Goal: Task Accomplishment & Management: Use online tool/utility

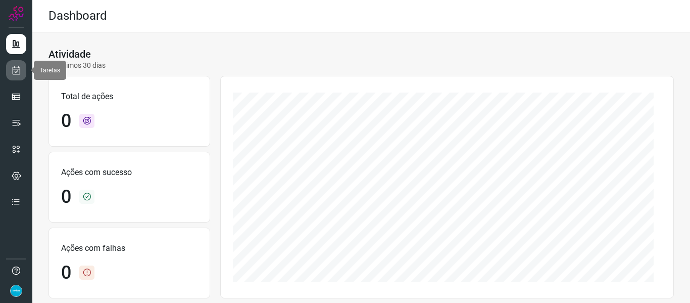
click at [12, 73] on icon at bounding box center [16, 70] width 11 height 10
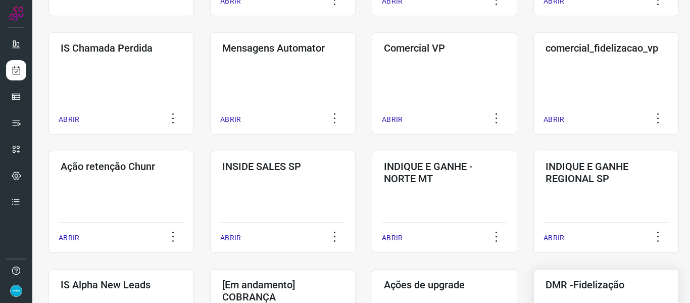
scroll to position [253, 0]
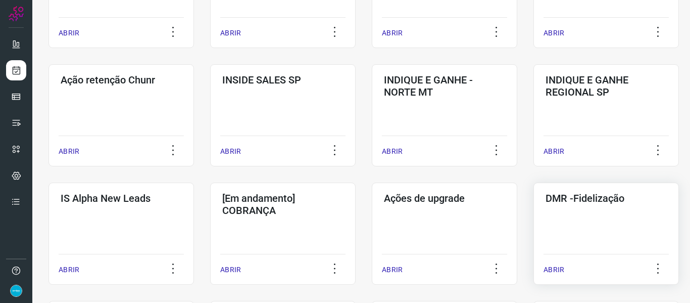
click at [554, 269] on p "ABRIR" at bounding box center [554, 269] width 21 height 11
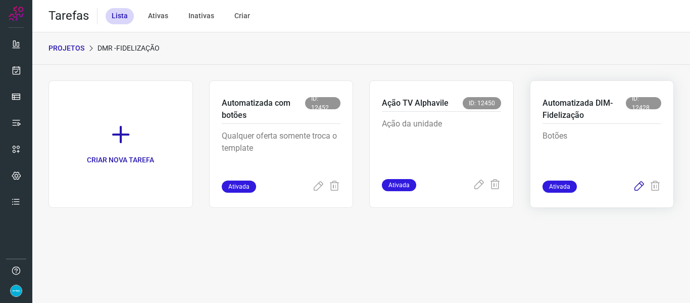
click at [641, 186] on icon at bounding box center [639, 186] width 12 height 12
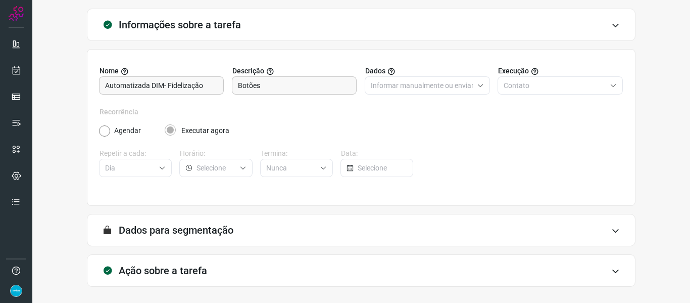
scroll to position [92, 0]
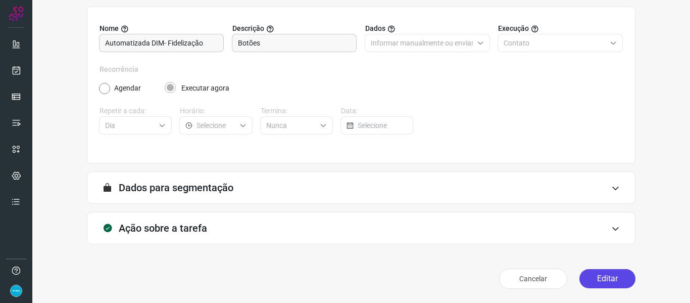
click at [612, 279] on button "Editar" at bounding box center [607, 278] width 56 height 19
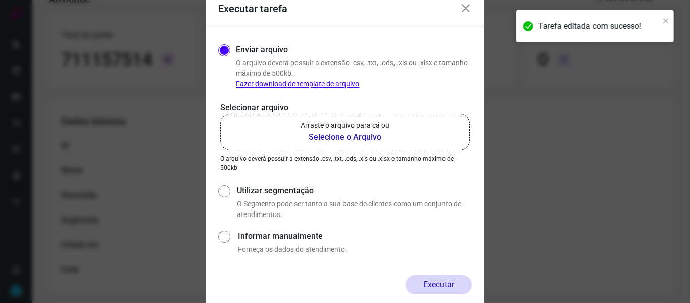
click at [362, 136] on b "Selecione o Arquivo" at bounding box center [345, 137] width 89 height 12
click at [0, 0] on input "Arraste o arquivo para cá ou Selecione o Arquivo" at bounding box center [0, 0] width 0 height 0
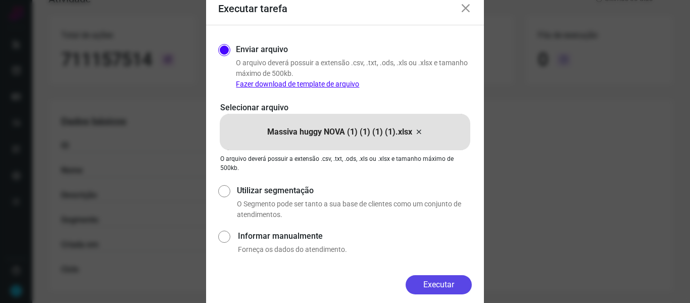
click at [444, 278] on button "Executar" at bounding box center [439, 284] width 66 height 19
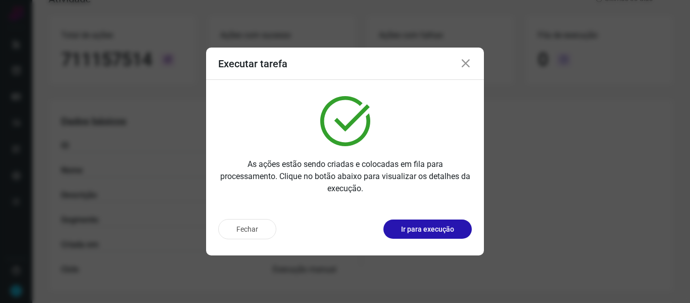
click at [466, 64] on icon at bounding box center [466, 64] width 12 height 12
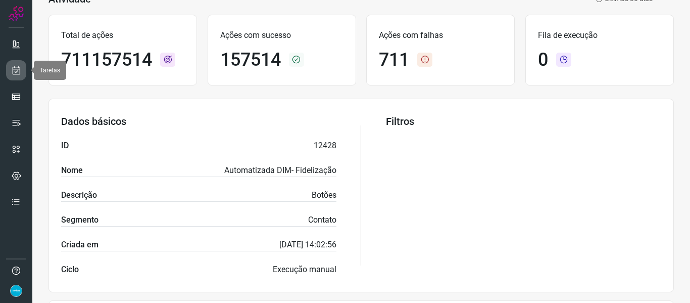
click at [21, 69] on link at bounding box center [16, 70] width 20 height 20
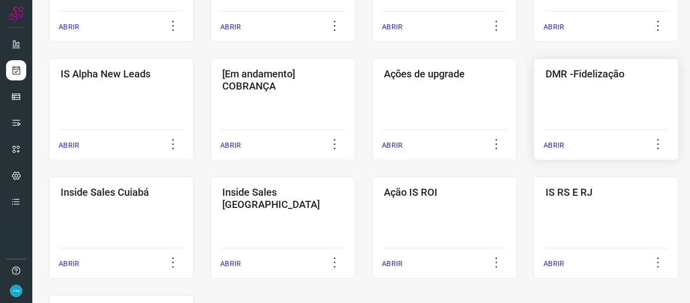
click at [554, 142] on p "ABRIR" at bounding box center [554, 145] width 21 height 11
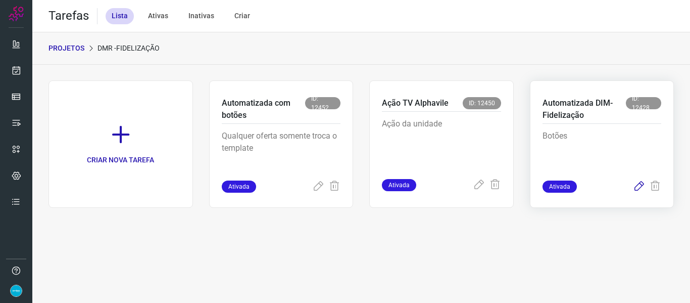
click at [634, 186] on icon at bounding box center [639, 186] width 12 height 12
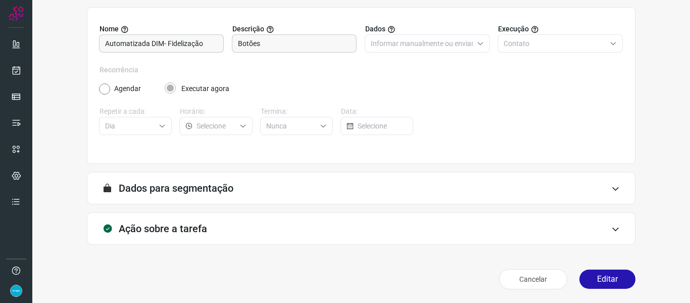
scroll to position [92, 0]
click at [624, 277] on button "Editar" at bounding box center [607, 278] width 56 height 19
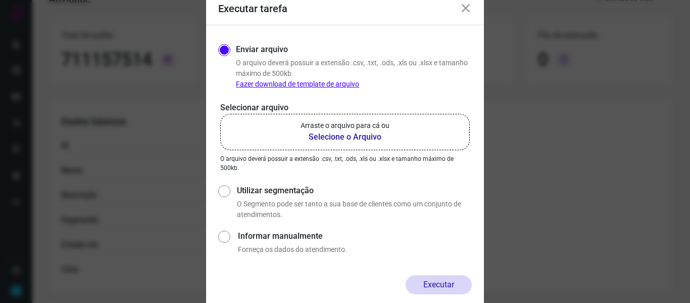
click at [357, 136] on b "Selecione o Arquivo" at bounding box center [345, 137] width 89 height 12
click at [0, 0] on input "Arraste o arquivo para cá ou Selecione o Arquivo" at bounding box center [0, 0] width 0 height 0
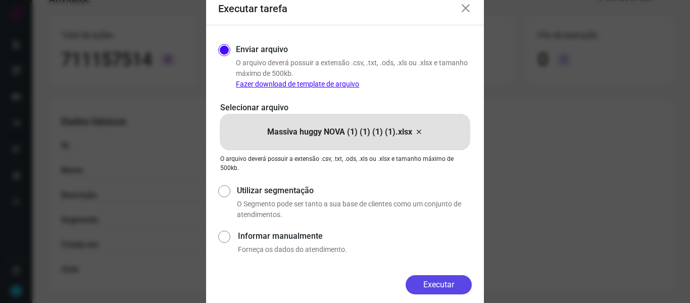
click at [445, 280] on button "Executar" at bounding box center [439, 284] width 66 height 19
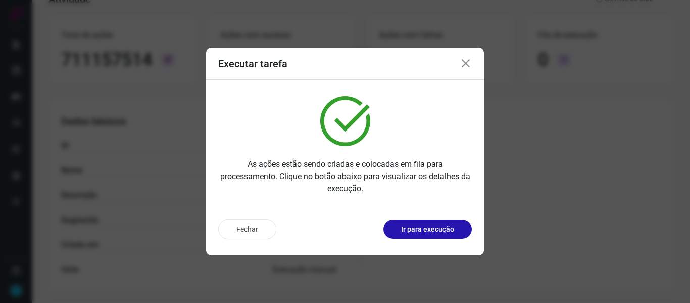
click at [467, 63] on icon at bounding box center [466, 64] width 12 height 12
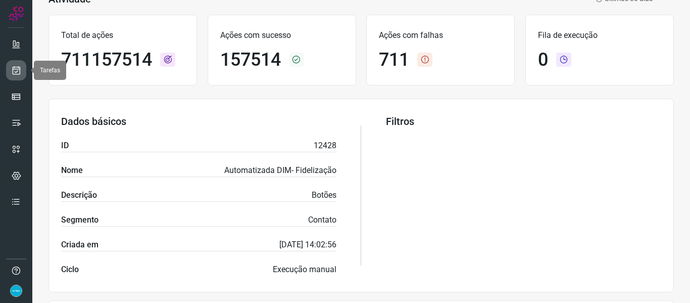
click at [19, 73] on icon at bounding box center [16, 70] width 11 height 10
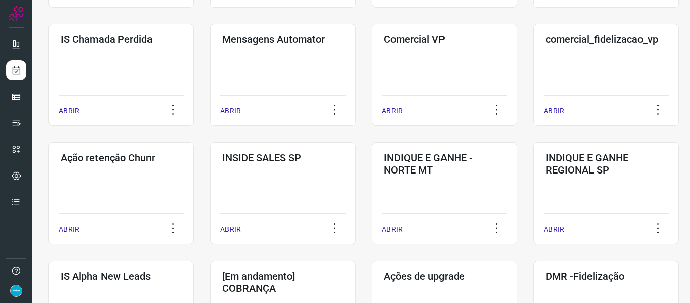
scroll to position [377, 0]
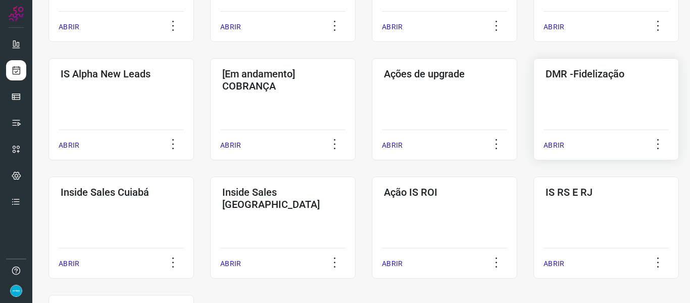
click at [556, 144] on p "ABRIR" at bounding box center [554, 145] width 21 height 11
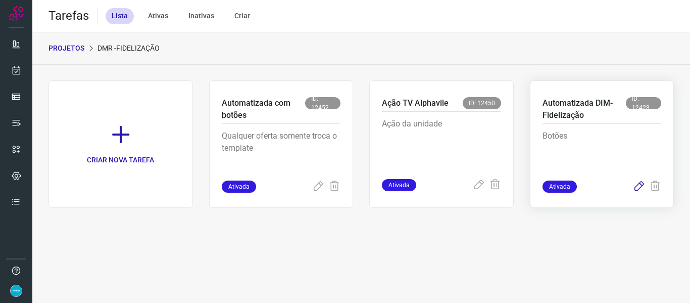
click at [641, 183] on icon at bounding box center [639, 186] width 12 height 12
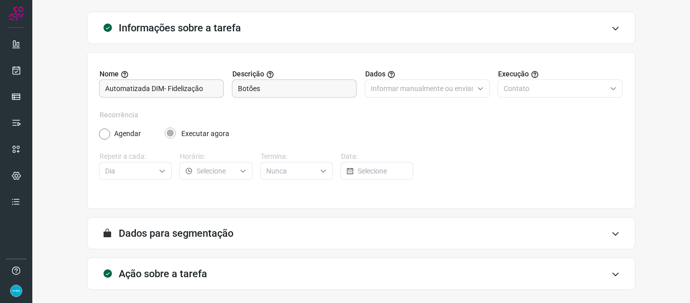
scroll to position [92, 0]
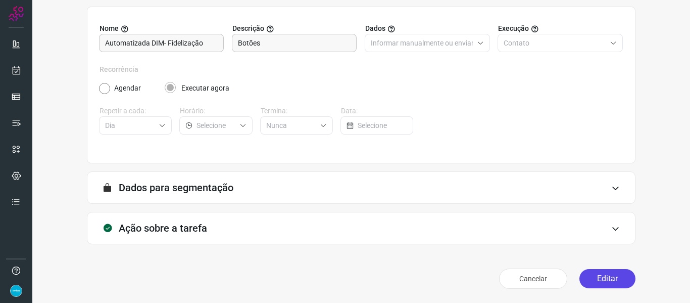
click at [611, 279] on button "Editar" at bounding box center [607, 278] width 56 height 19
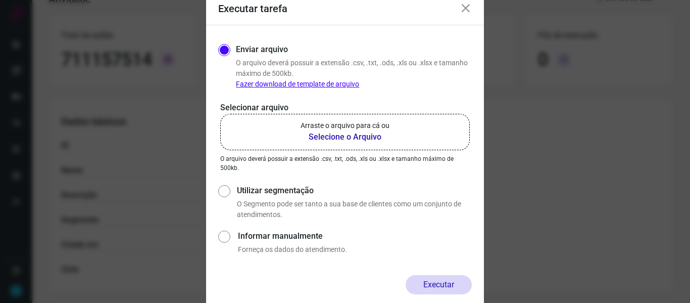
click at [340, 136] on b "Selecione o Arquivo" at bounding box center [345, 137] width 89 height 12
click at [0, 0] on input "Arraste o arquivo para cá ou Selecione o Arquivo" at bounding box center [0, 0] width 0 height 0
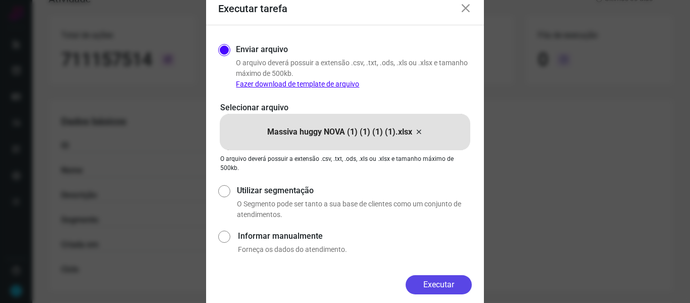
click at [455, 281] on button "Executar" at bounding box center [439, 284] width 66 height 19
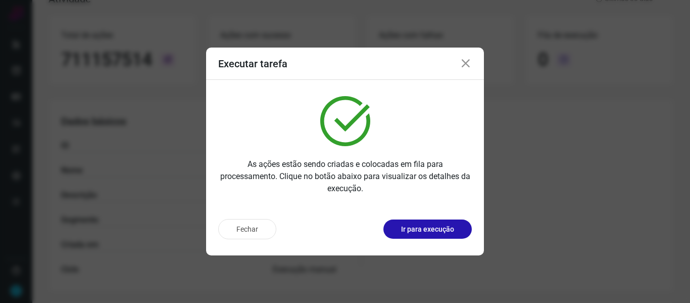
click at [466, 67] on icon at bounding box center [466, 64] width 12 height 12
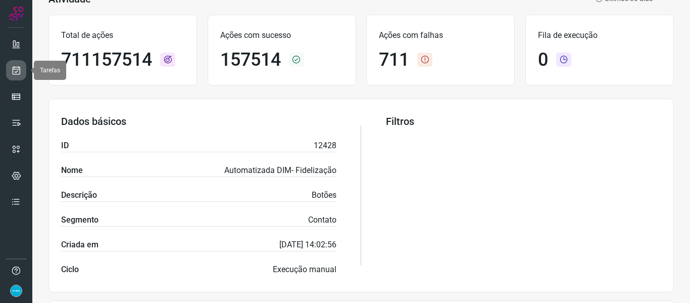
click at [13, 69] on icon at bounding box center [16, 70] width 11 height 10
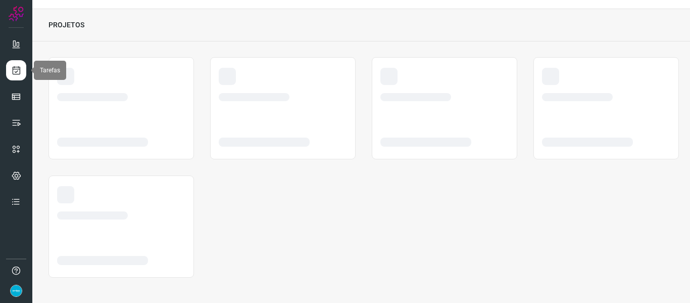
scroll to position [23, 0]
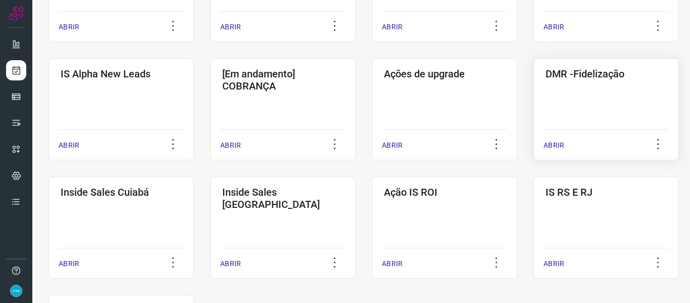
click at [554, 142] on p "ABRIR" at bounding box center [554, 145] width 21 height 11
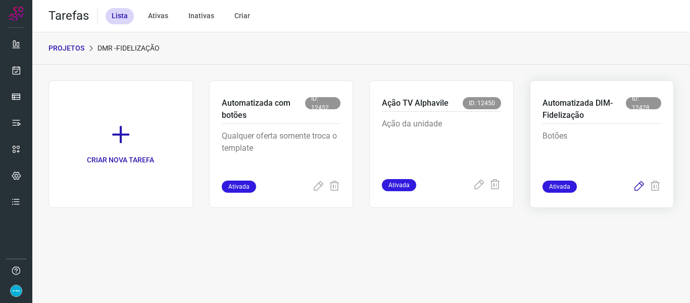
click at [636, 186] on icon at bounding box center [639, 186] width 12 height 12
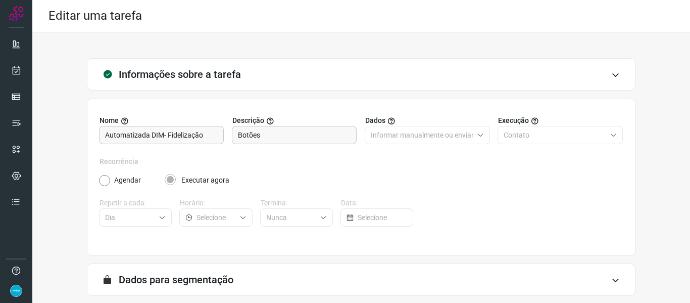
scroll to position [92, 0]
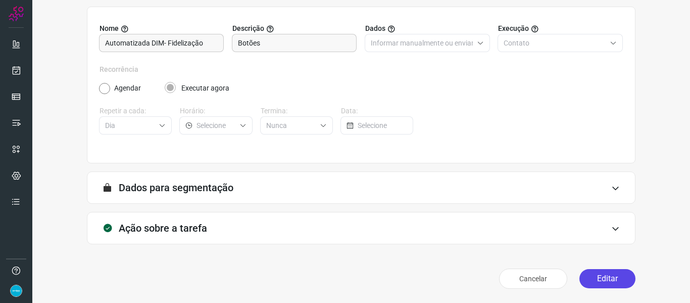
click at [609, 278] on button "Editar" at bounding box center [607, 278] width 56 height 19
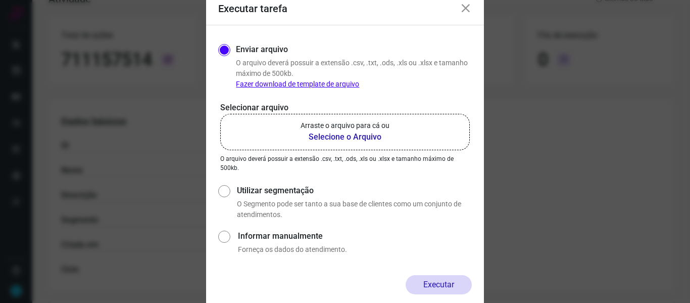
click at [364, 136] on b "Selecione o Arquivo" at bounding box center [345, 137] width 89 height 12
click at [0, 0] on input "Arraste o arquivo para cá ou Selecione o Arquivo" at bounding box center [0, 0] width 0 height 0
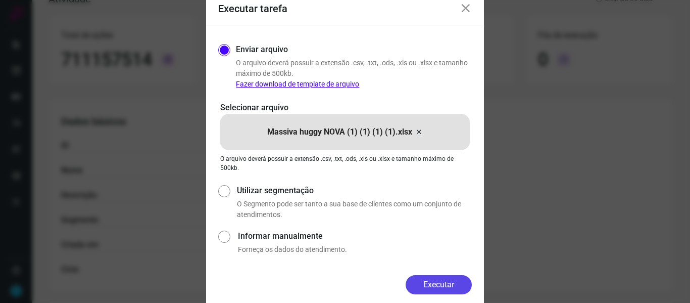
click at [446, 282] on button "Executar" at bounding box center [439, 284] width 66 height 19
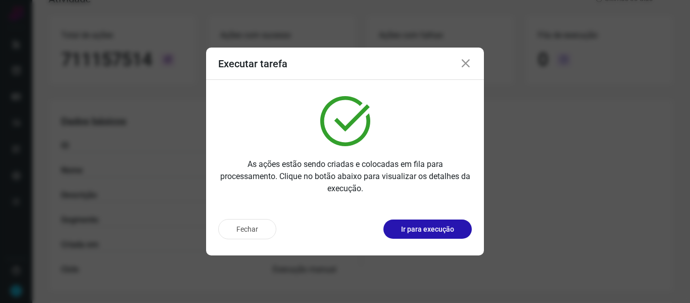
click at [464, 64] on icon at bounding box center [466, 64] width 12 height 12
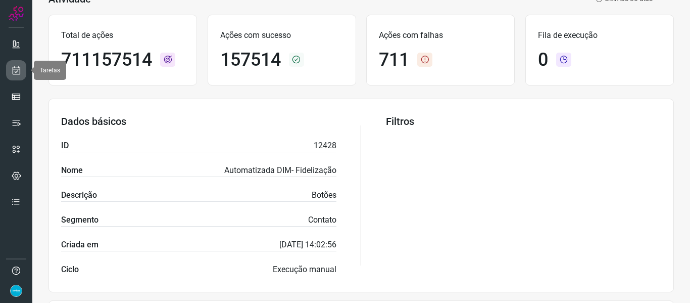
click at [8, 72] on link at bounding box center [16, 70] width 20 height 20
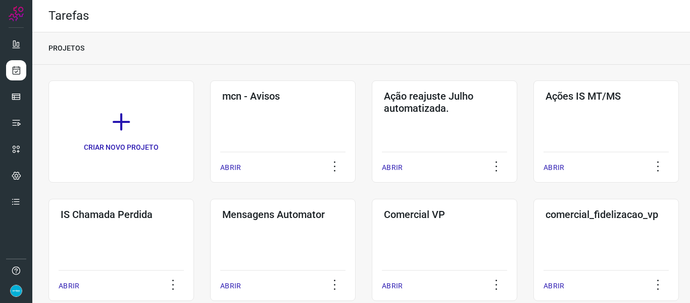
click at [533, 59] on div "PROJETOS" at bounding box center [361, 48] width 658 height 32
